Goal: Information Seeking & Learning: Learn about a topic

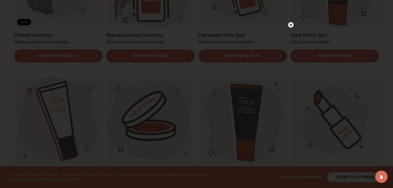
scroll to position [402, 0]
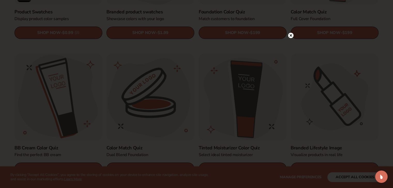
click at [290, 36] on icon at bounding box center [290, 35] width 3 height 3
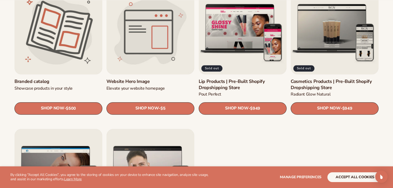
scroll to position [605, 0]
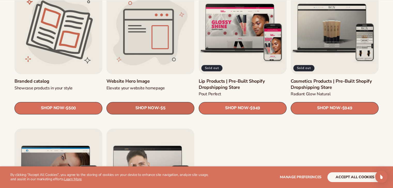
click at [162, 109] on span "$5" at bounding box center [162, 108] width 5 height 5
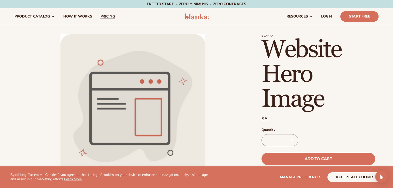
click at [103, 16] on span "pricing" at bounding box center [107, 16] width 14 height 4
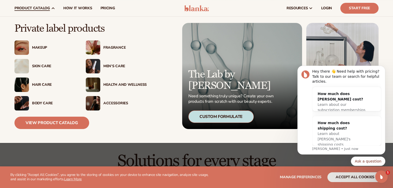
click at [120, 84] on div "Health And Wellness" at bounding box center [124, 85] width 43 height 4
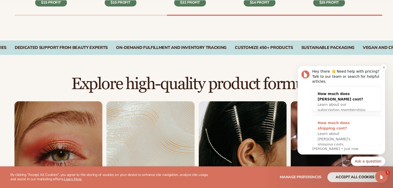
scroll to position [287, 0]
click at [331, 123] on div "How much does shipping cost?" at bounding box center [341, 126] width 48 height 11
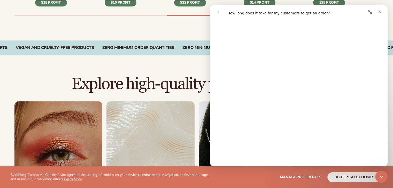
scroll to position [429, 0]
